Goal: Find specific page/section

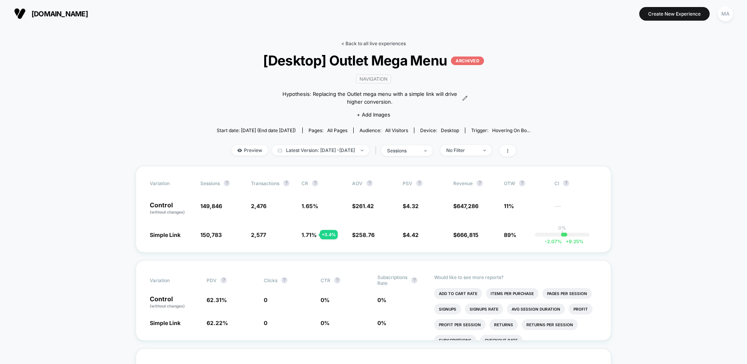
click at [377, 43] on link "< Back to all live experiences" at bounding box center [373, 43] width 65 height 6
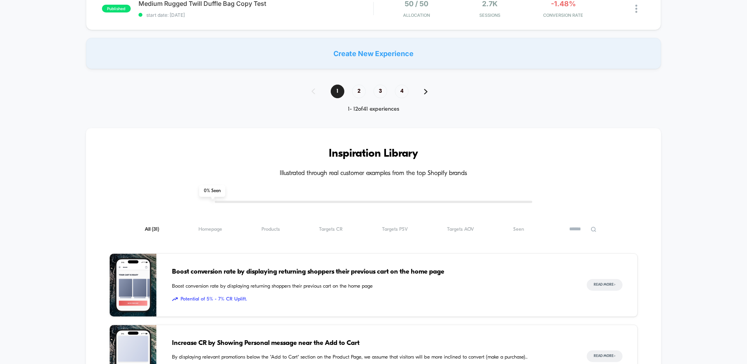
scroll to position [1014, 0]
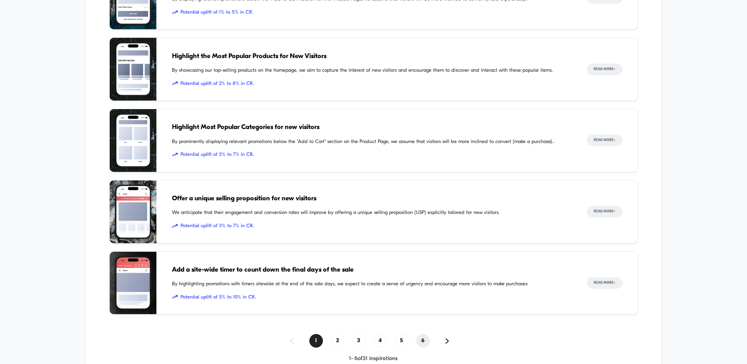
click at [425, 342] on span "6" at bounding box center [424, 341] width 14 height 14
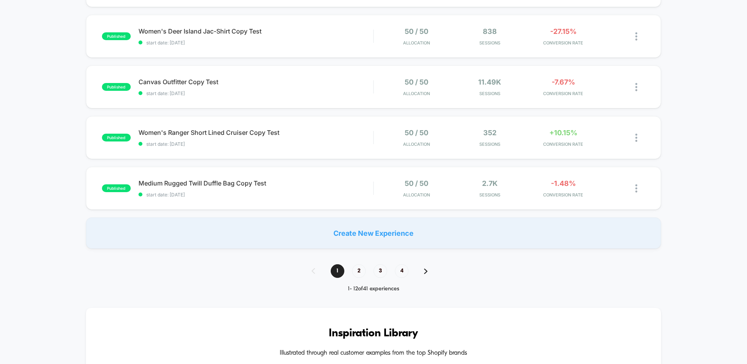
scroll to position [477, 0]
click at [403, 270] on span "4" at bounding box center [402, 271] width 14 height 14
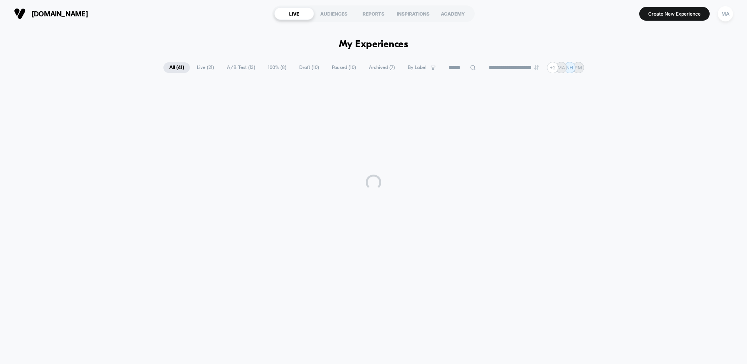
scroll to position [0, 0]
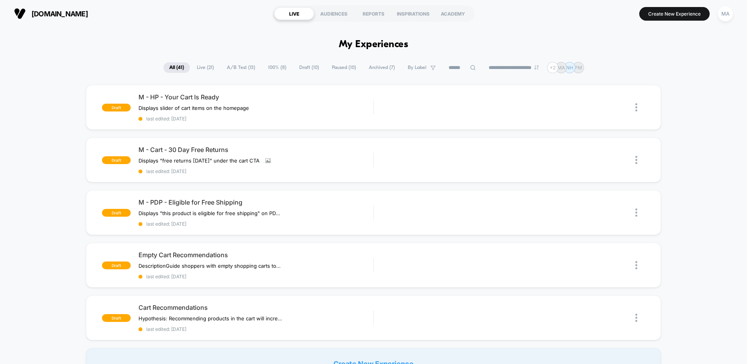
click at [304, 67] on span "Draft ( 10 )" at bounding box center [310, 67] width 32 height 11
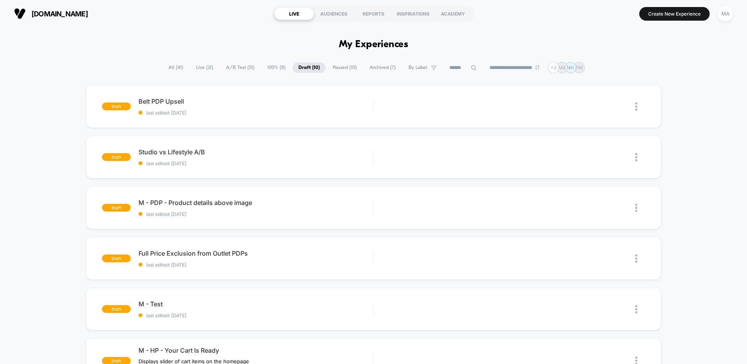
click at [168, 66] on span "All ( 41 )" at bounding box center [176, 67] width 26 height 11
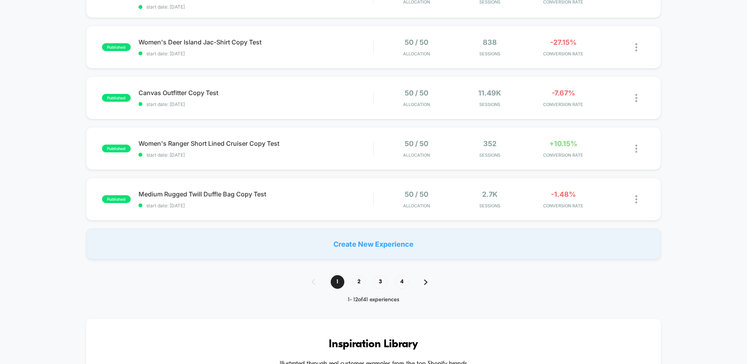
scroll to position [557, 0]
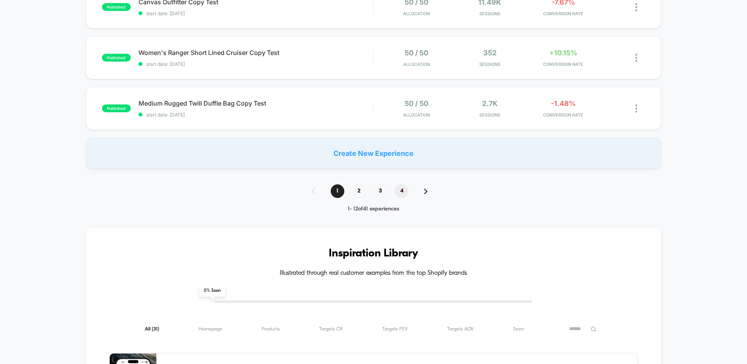
click at [399, 193] on span "4" at bounding box center [402, 191] width 14 height 14
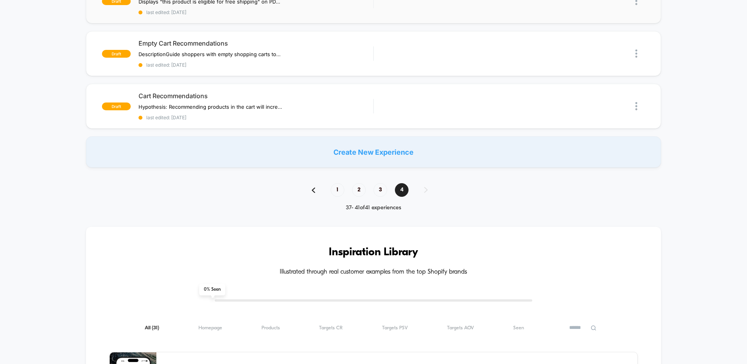
scroll to position [309, 0]
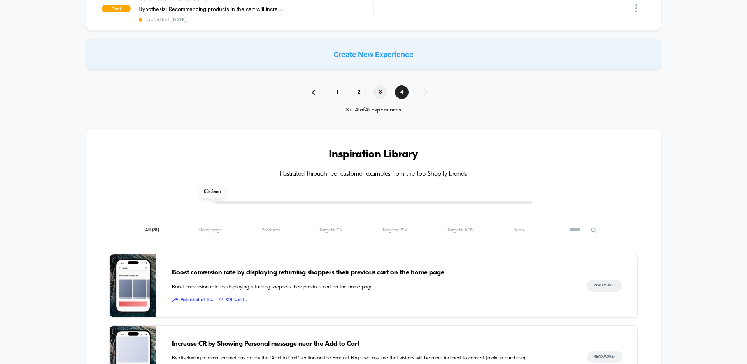
click at [376, 89] on span "3" at bounding box center [381, 92] width 14 height 14
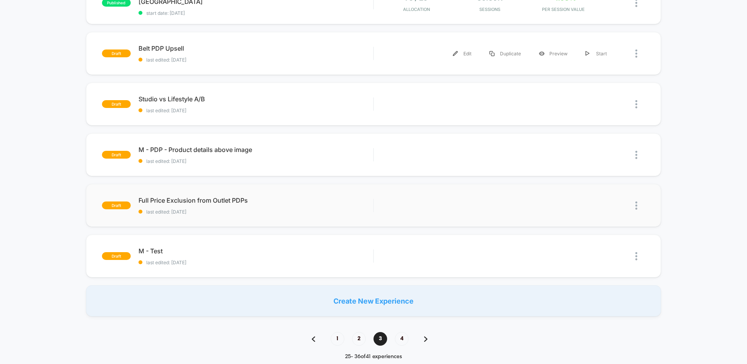
scroll to position [0, 0]
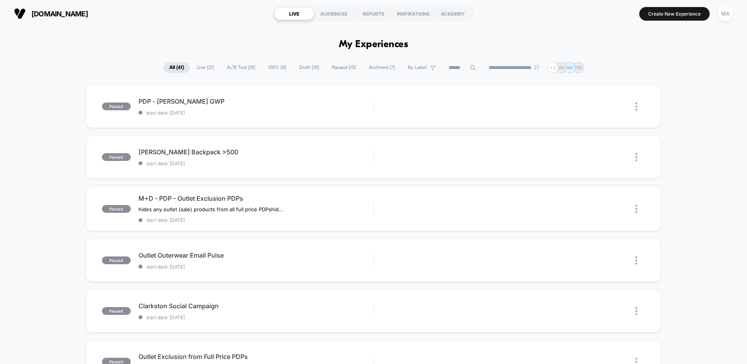
click at [374, 66] on span "Archived ( 7 )" at bounding box center [382, 67] width 38 height 11
